Goal: Communication & Community: Participate in discussion

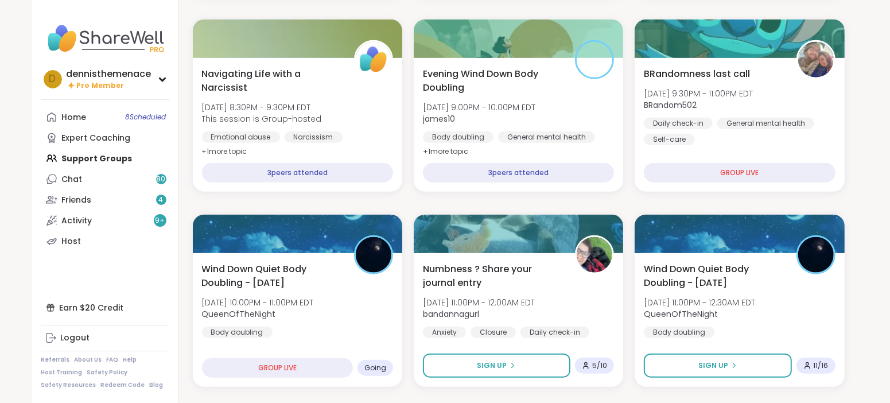
scroll to position [895, 0]
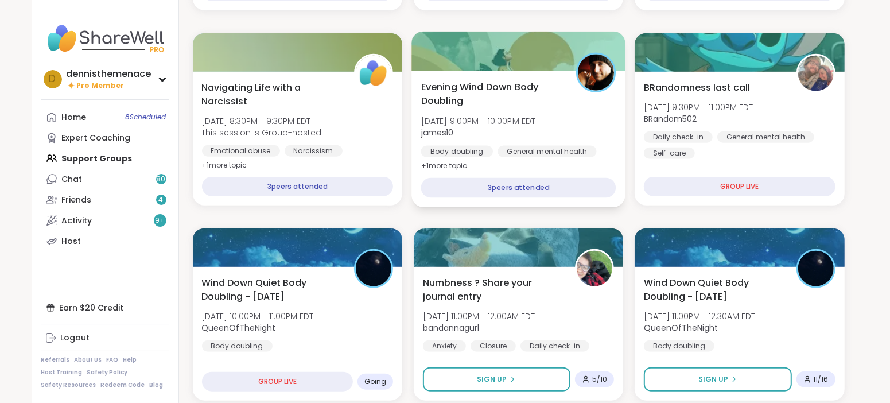
click at [497, 115] on span "[DATE] 9:00PM - 10:00PM EDT" at bounding box center [478, 120] width 115 height 11
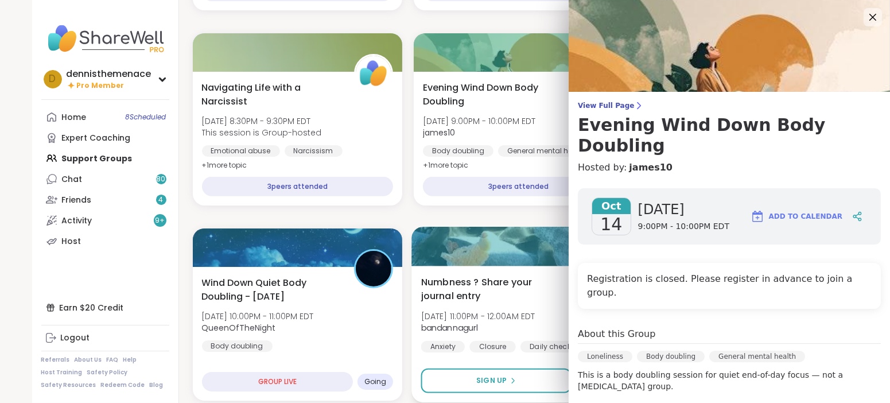
click at [530, 258] on div at bounding box center [518, 246] width 214 height 39
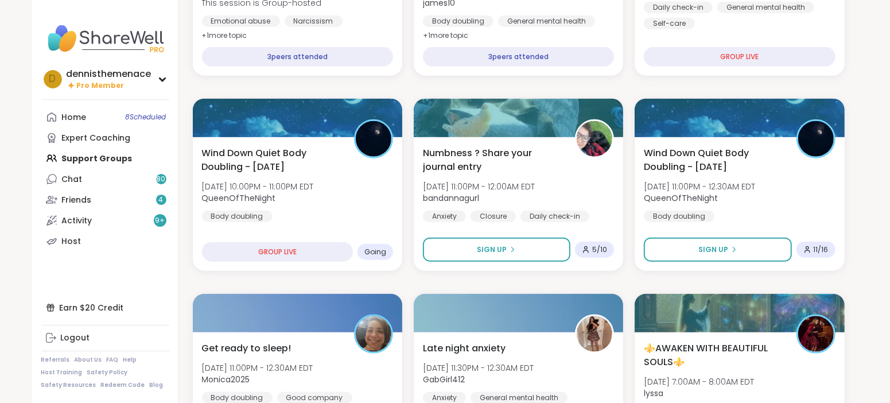
scroll to position [1038, 0]
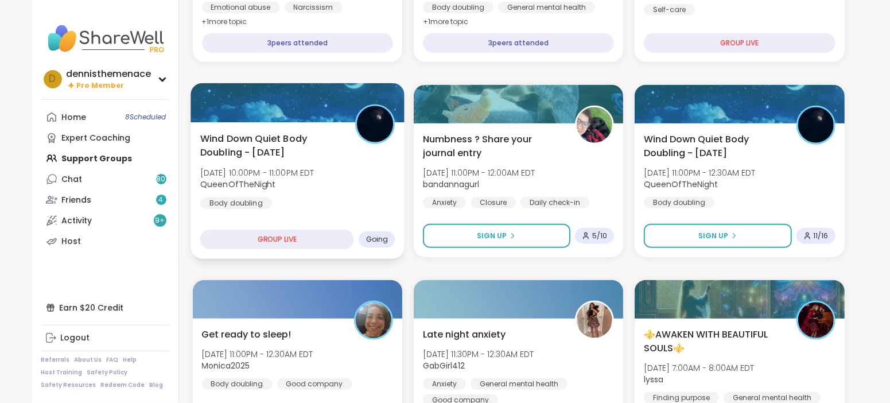
click at [296, 178] on span "QueenOfTheNight" at bounding box center [257, 183] width 114 height 11
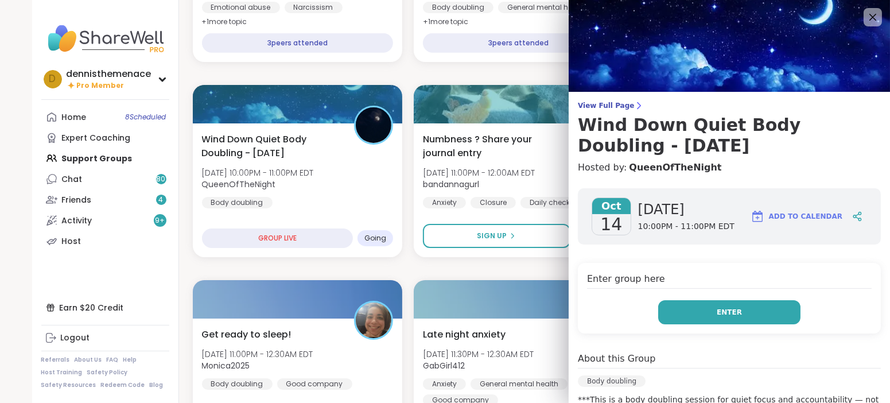
click at [736, 314] on span "Enter" at bounding box center [729, 312] width 25 height 10
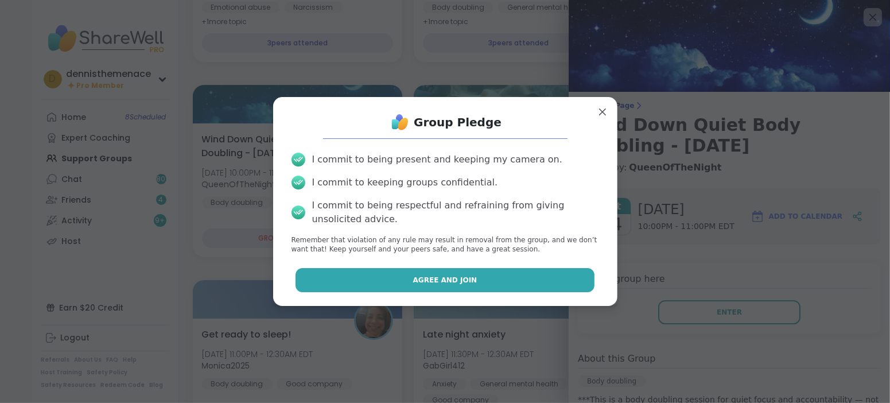
click at [525, 279] on button "Agree and Join" at bounding box center [445, 280] width 299 height 24
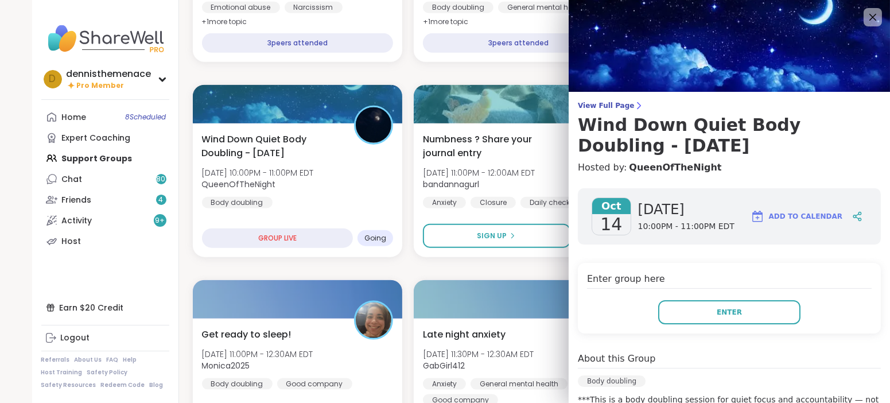
click at [525, 280] on div at bounding box center [518, 299] width 209 height 38
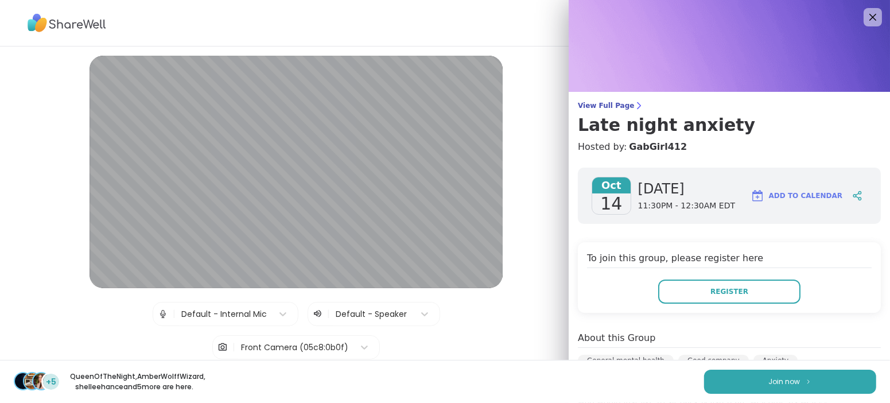
click at [670, 380] on div "+5 QueenOfTheNight , AmberWolffWizard , shelleehance and 5 more are here. Join …" at bounding box center [445, 381] width 890 height 43
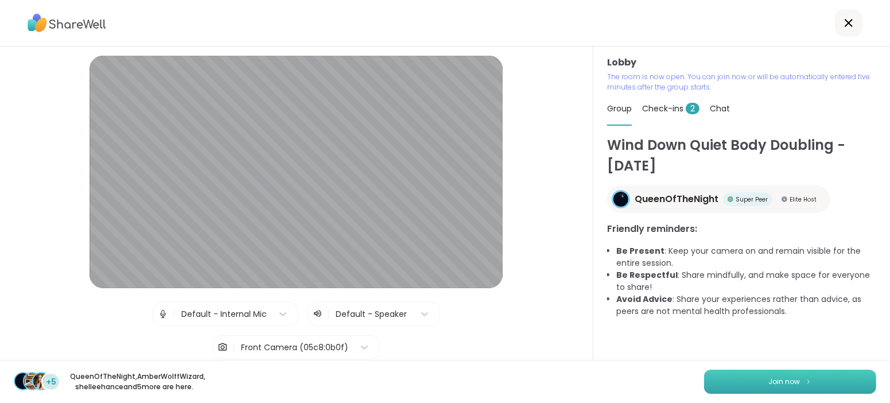
click at [792, 376] on span "Join now" at bounding box center [785, 381] width 32 height 10
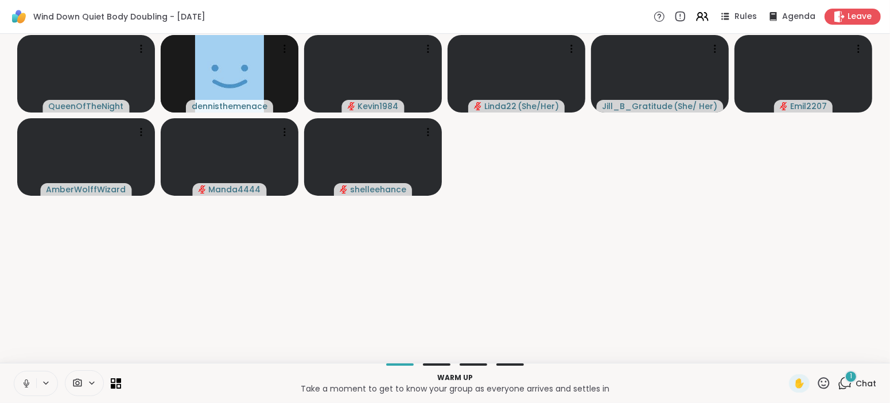
click at [792, 376] on div "✋" at bounding box center [799, 383] width 21 height 18
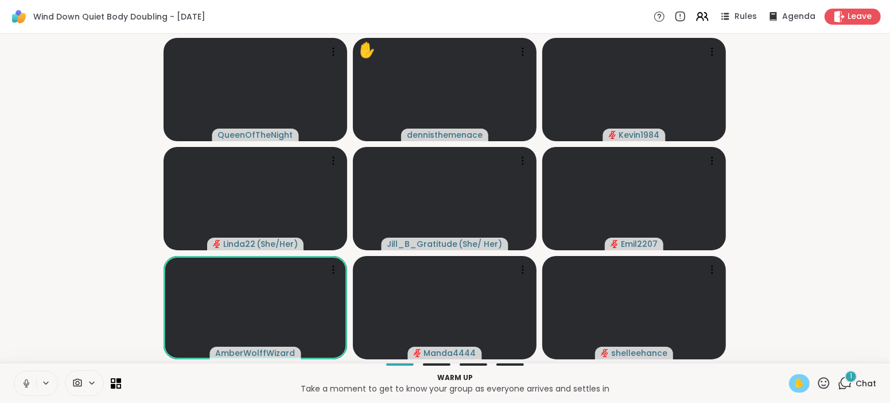
click at [800, 398] on div "Warm up Take a moment to get to know your group as everyone arrives and settles…" at bounding box center [445, 383] width 890 height 40
click at [805, 379] on span "✋" at bounding box center [799, 383] width 11 height 14
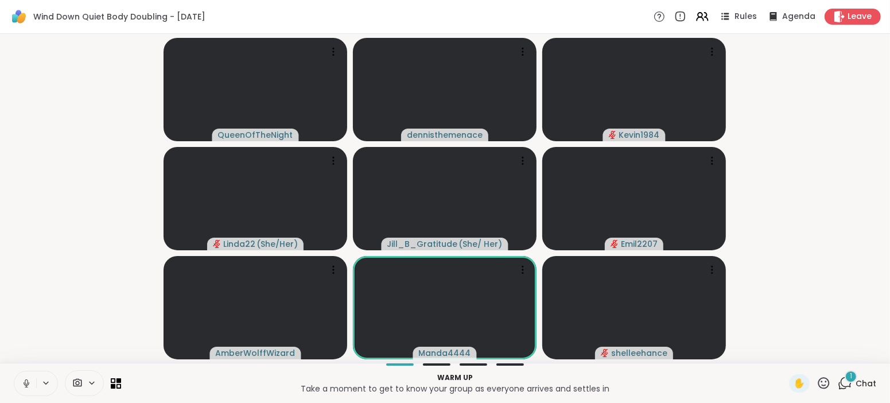
click at [27, 382] on icon at bounding box center [26, 383] width 10 height 10
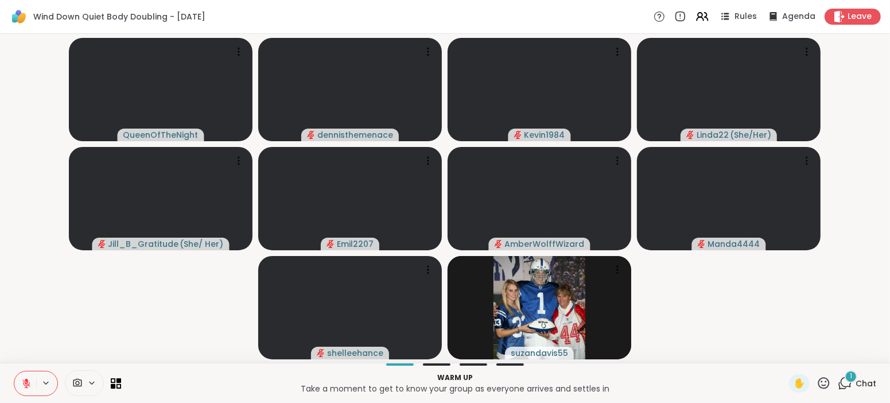
click at [27, 383] on icon at bounding box center [26, 383] width 10 height 10
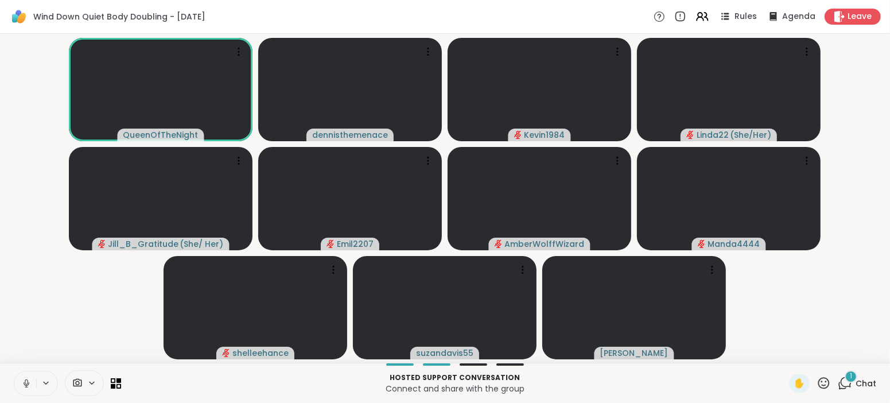
click at [25, 383] on icon at bounding box center [26, 383] width 10 height 10
click at [125, 290] on video-player-container "QueenOfTheNight dennisthemenace Kevin1984 Linda22 ( She/Her ) Jill_B_Gratitude …" at bounding box center [445, 198] width 876 height 320
click at [866, 380] on span "Chat" at bounding box center [866, 383] width 21 height 11
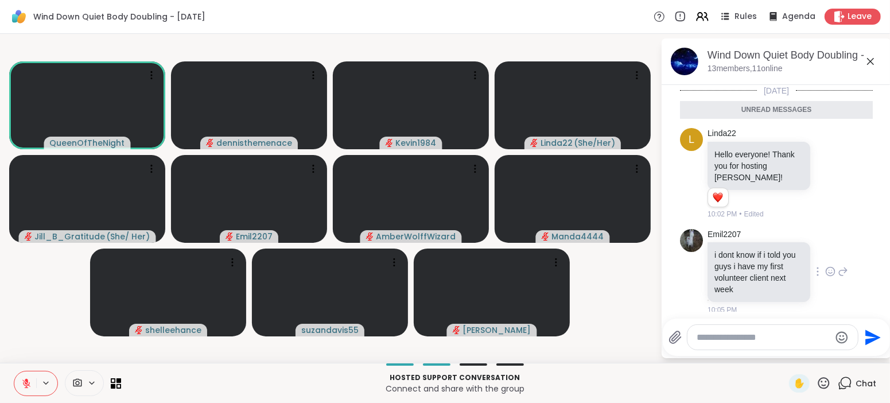
click at [783, 305] on div "10:05 PM" at bounding box center [759, 310] width 105 height 10
click at [764, 343] on textarea "Type your message" at bounding box center [764, 337] width 134 height 11
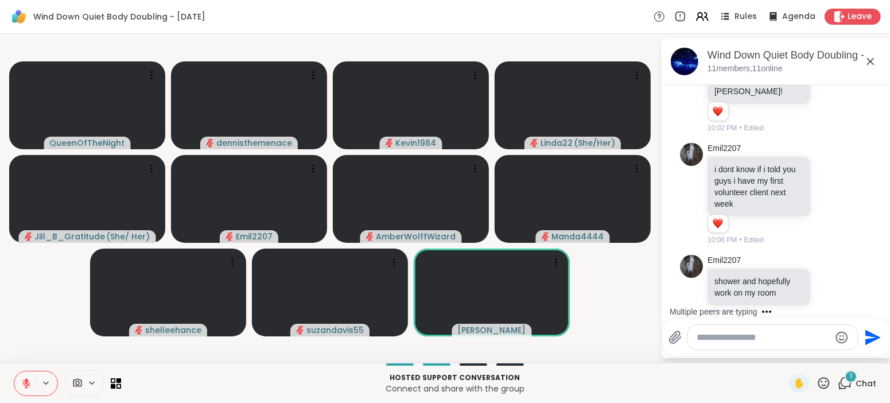
scroll to position [131, 0]
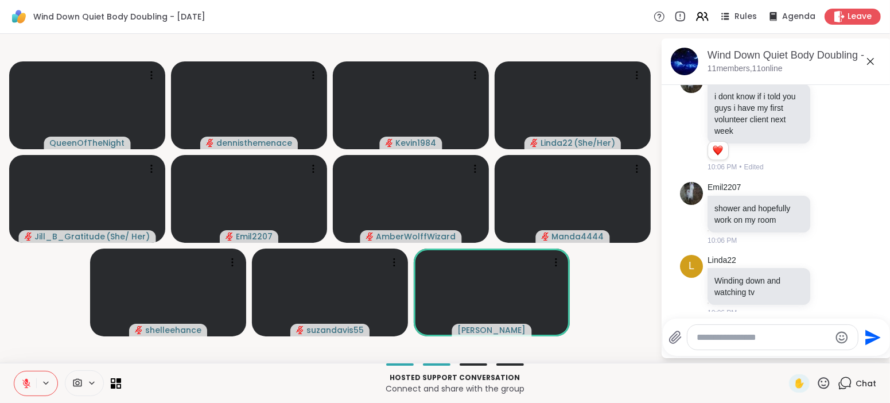
click at [28, 383] on icon at bounding box center [26, 383] width 10 height 10
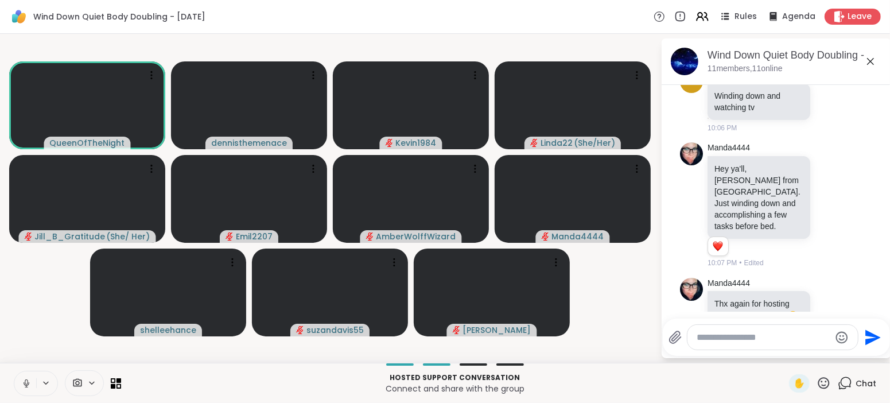
scroll to position [333, 0]
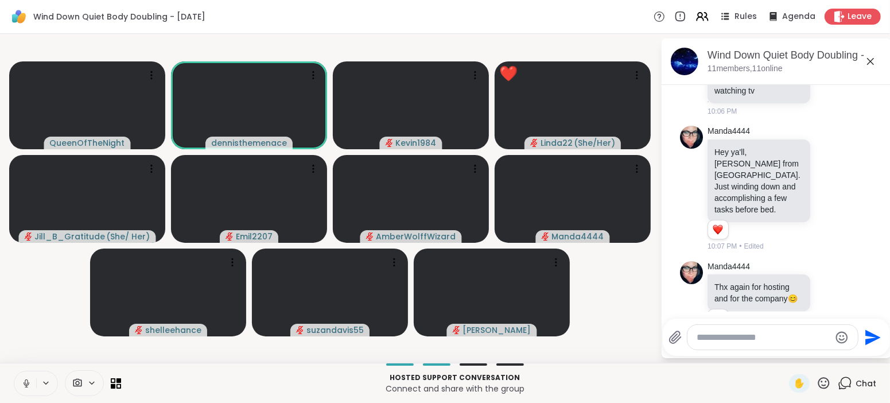
click at [25, 382] on icon at bounding box center [26, 381] width 3 height 5
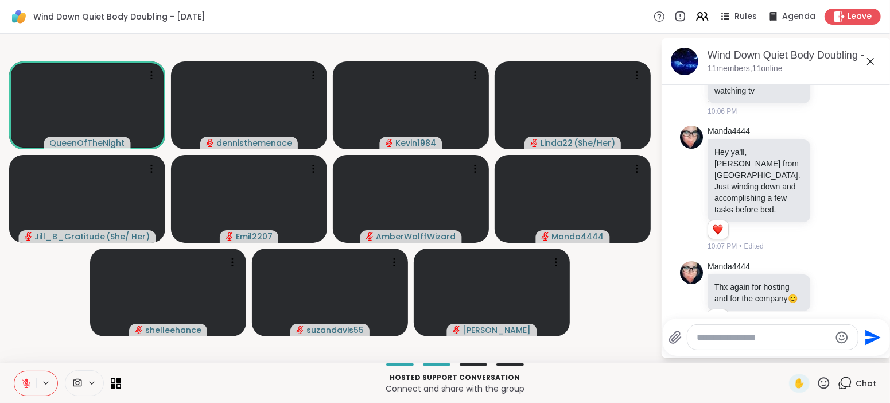
click at [28, 378] on icon at bounding box center [26, 383] width 10 height 10
click at [811, 336] on textarea "Type your message" at bounding box center [764, 337] width 134 height 11
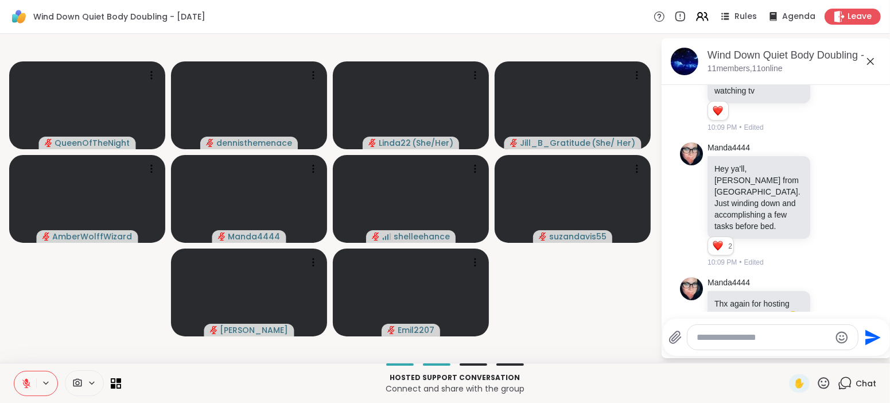
click at [880, 137] on ul "[DATE] L Linda22 Hello everyone! Thank you for hosting [PERSON_NAME]! 1 1 10:02…" at bounding box center [776, 57] width 211 height 610
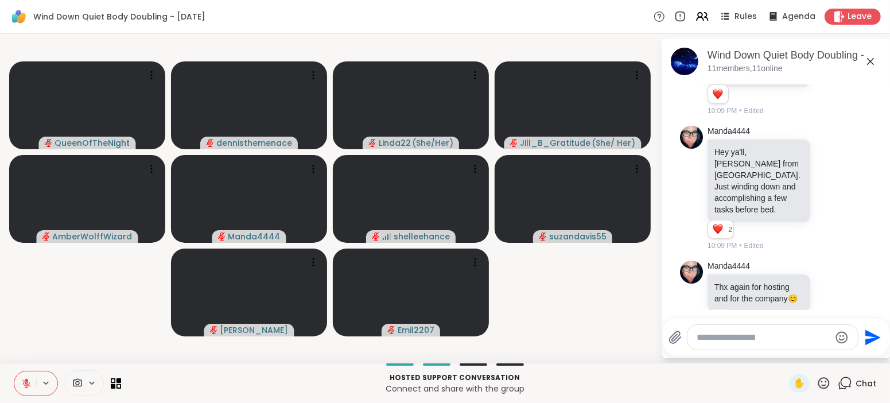
scroll to position [348, 0]
click at [775, 332] on textarea "Type your message" at bounding box center [764, 337] width 134 height 11
type textarea "**********"
click at [872, 336] on icon "Send" at bounding box center [874, 336] width 15 height 15
